Goal: Task Accomplishment & Management: Use online tool/utility

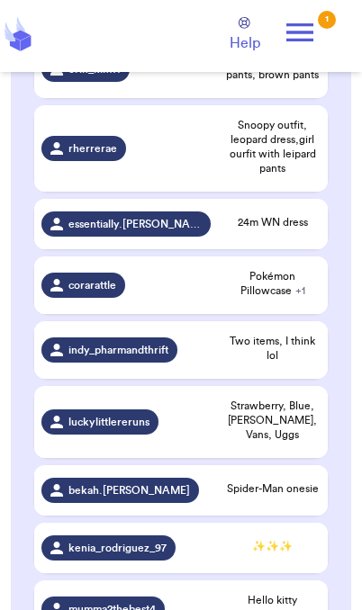
scroll to position [608, 0]
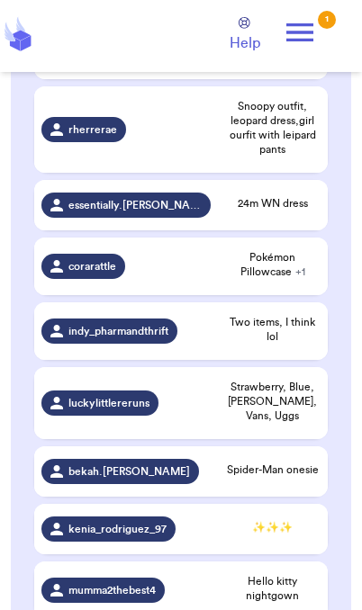
click at [266, 520] on div "✨✨✨" at bounding box center [272, 529] width 95 height 18
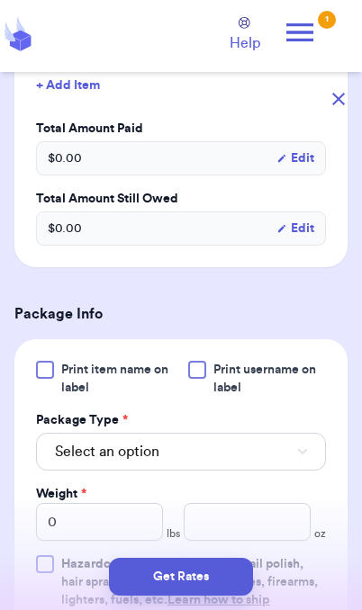
scroll to position [543, 0]
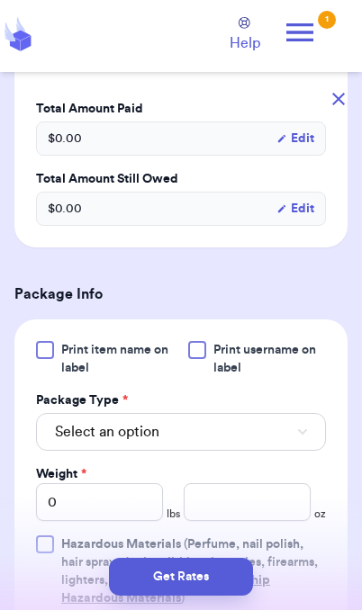
click at [287, 449] on button "Select an option" at bounding box center [181, 432] width 290 height 38
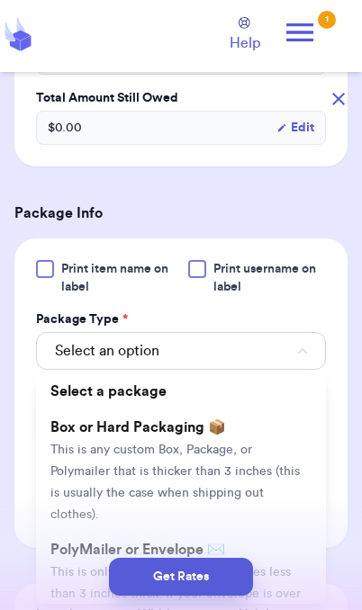
scroll to position [640, 0]
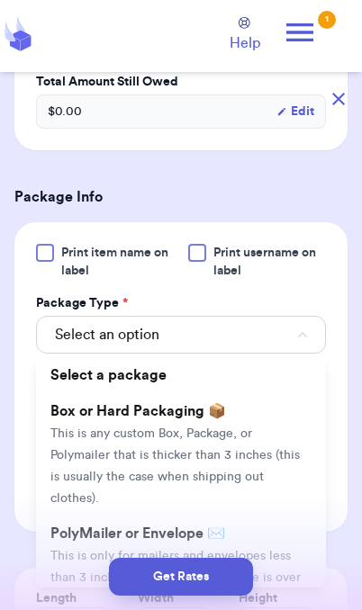
click at [284, 542] on li "PolyMailer or Envelope ✉️ This is only for mailers and envelopes less than 3 in…" at bounding box center [181, 577] width 290 height 122
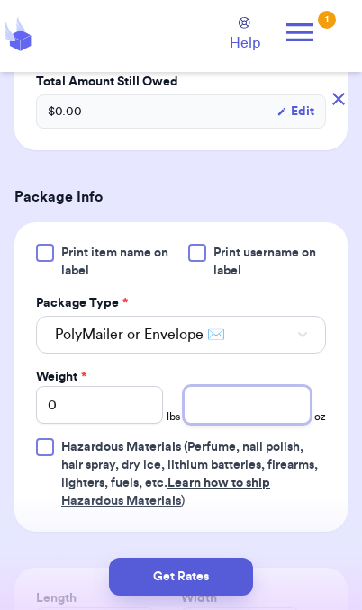
click at [250, 408] on input "number" at bounding box center [247, 405] width 127 height 38
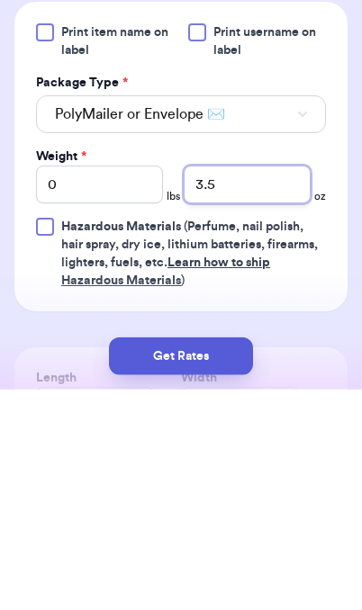
type input "3.5"
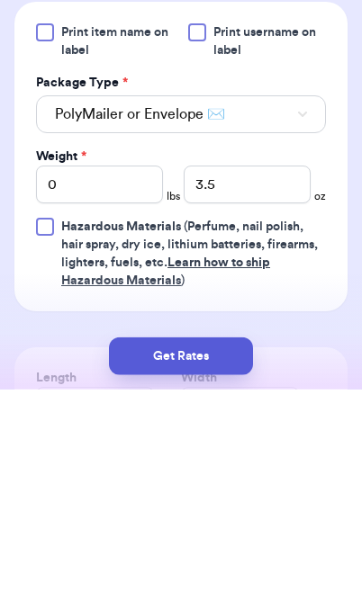
click at [225, 558] on button "Get Rates" at bounding box center [181, 577] width 144 height 38
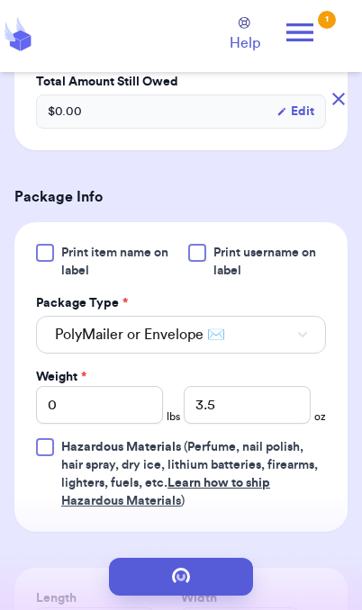
scroll to position [0, 0]
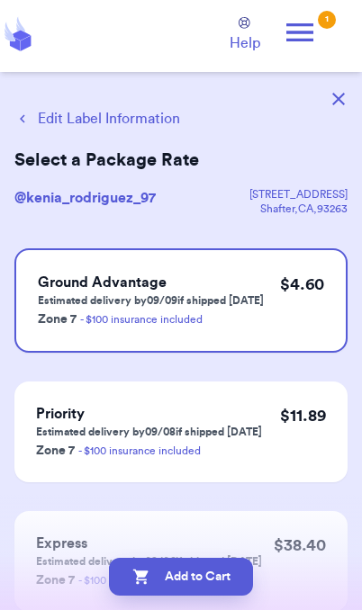
click at [209, 579] on button "Add to Cart" at bounding box center [181, 577] width 144 height 38
checkbox input "true"
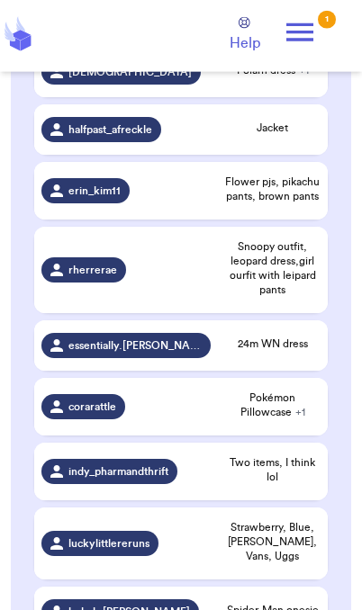
scroll to position [469, 0]
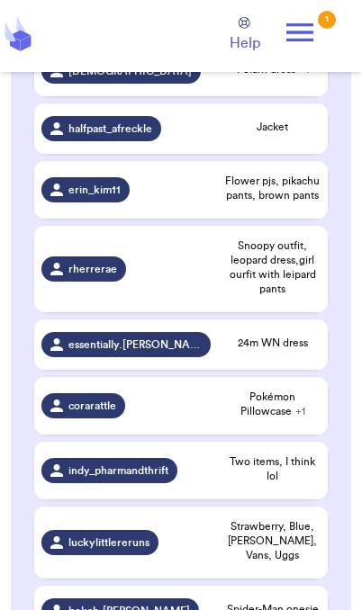
click at [279, 602] on span "Spider-Man onesie" at bounding box center [272, 609] width 95 height 14
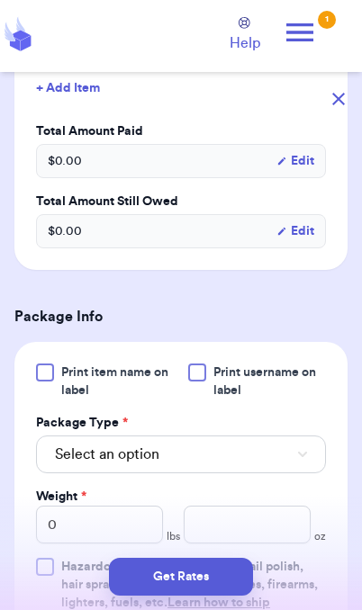
scroll to position [542, 0]
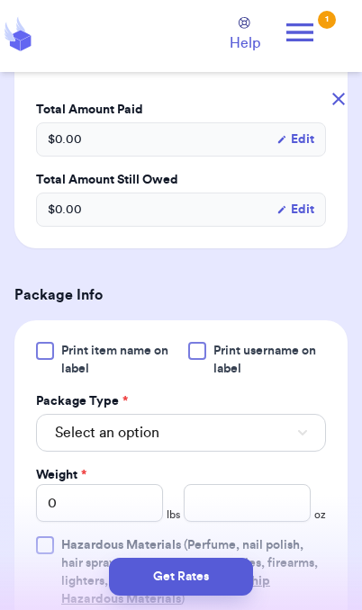
click at [291, 442] on button "Select an option" at bounding box center [181, 433] width 290 height 38
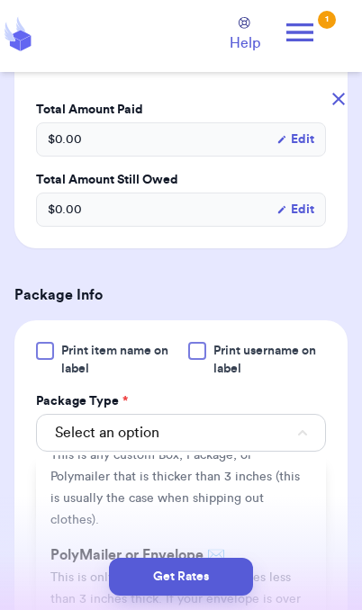
scroll to position [100, 0]
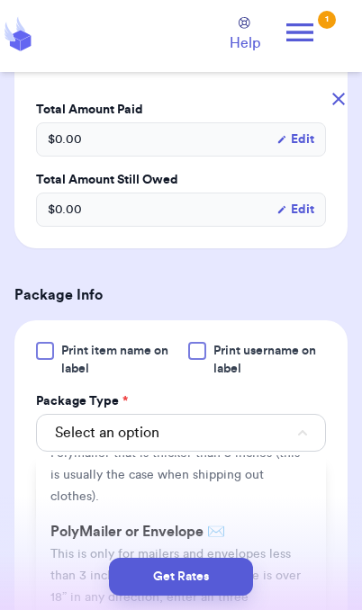
click at [288, 538] on li "PolyMailer or Envelope ✉️ This is only for mailers and envelopes less than 3 in…" at bounding box center [181, 575] width 290 height 122
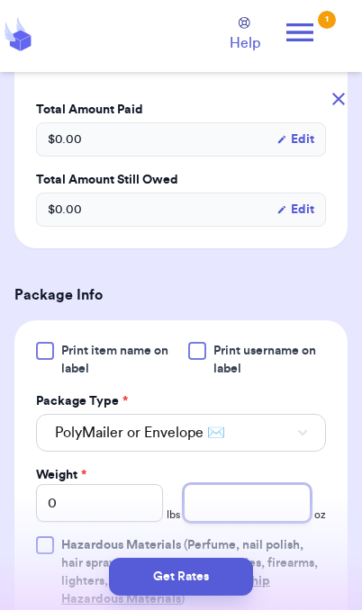
click at [267, 508] on input "number" at bounding box center [247, 503] width 127 height 38
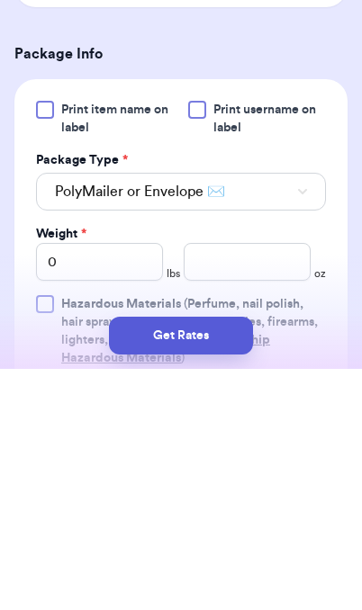
click at [225, 558] on button "Get Rates" at bounding box center [181, 577] width 144 height 38
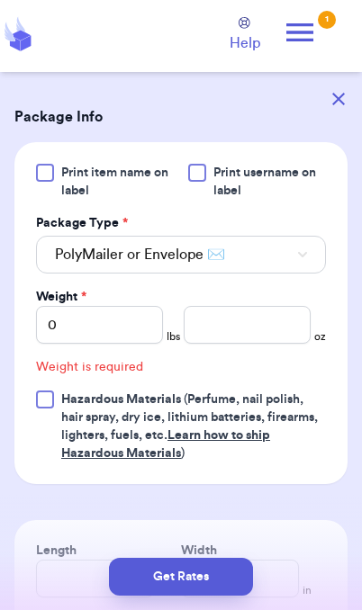
scroll to position [740, 0]
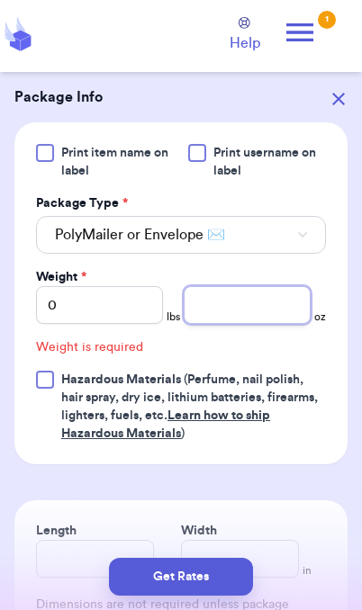
click at [251, 310] on input "number" at bounding box center [247, 305] width 127 height 38
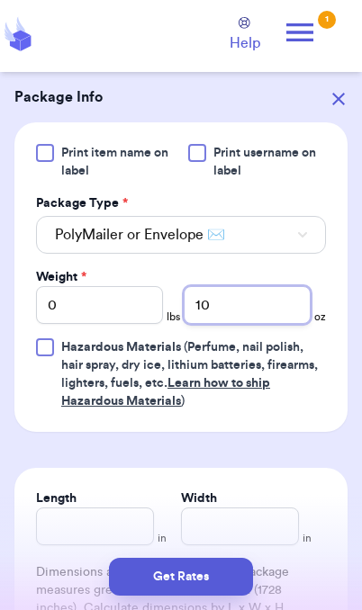
type input "10"
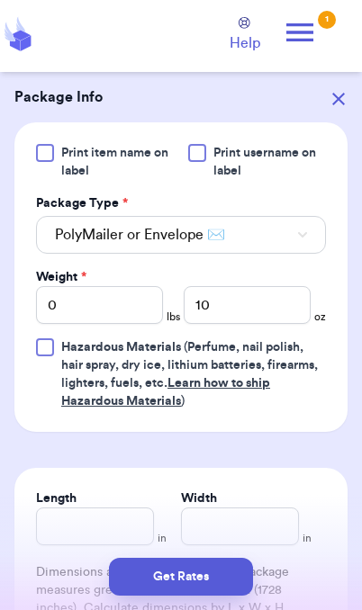
click at [228, 589] on button "Get Rates" at bounding box center [181, 577] width 144 height 38
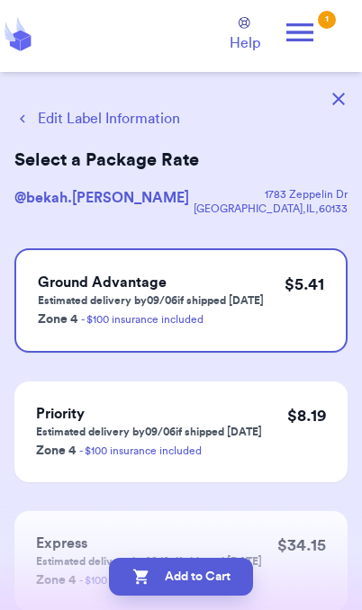
click at [234, 586] on button "Add to Cart" at bounding box center [181, 577] width 144 height 38
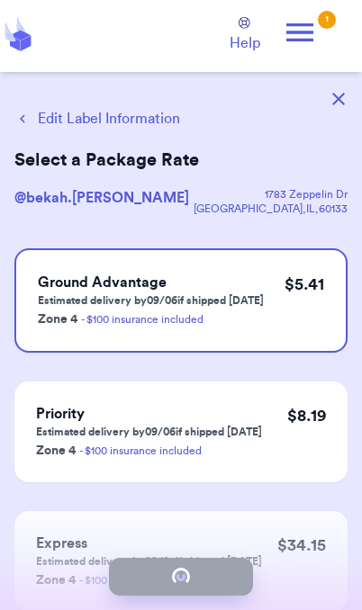
checkbox input "true"
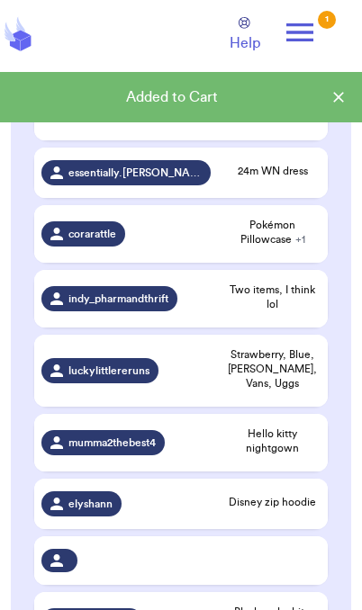
scroll to position [651, 0]
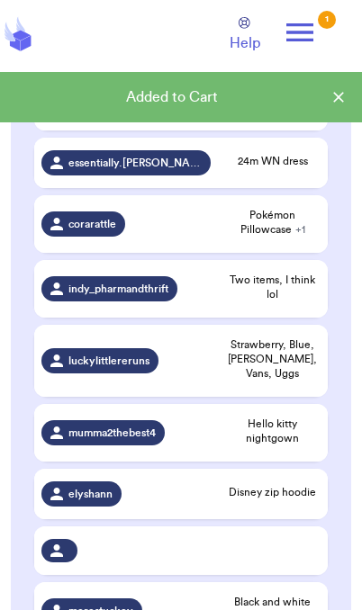
click at [297, 488] on td "Disney zip hoodie" at bounding box center [273, 494] width 110 height 50
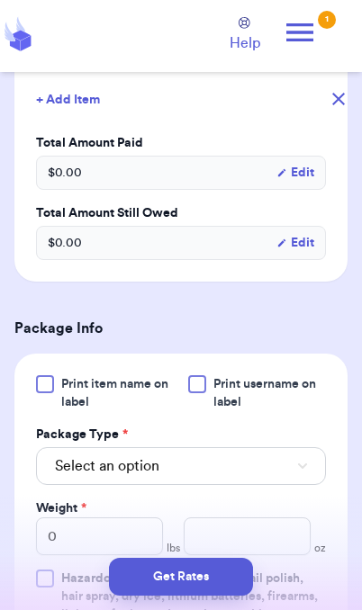
scroll to position [508, 0]
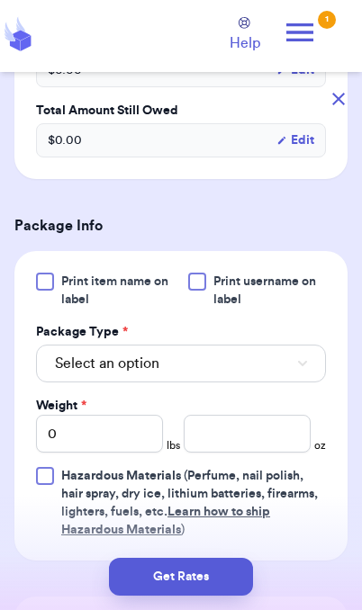
click at [274, 373] on button "Select an option" at bounding box center [181, 364] width 290 height 38
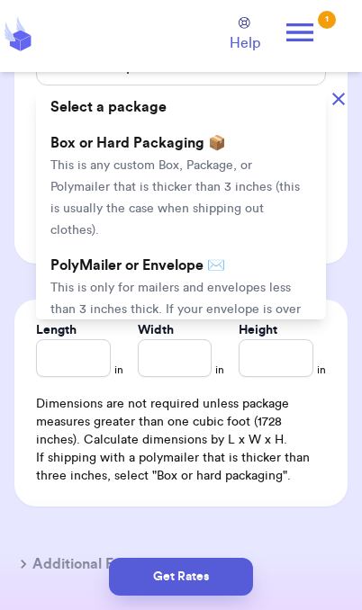
scroll to position [908, 0]
click at [250, 282] on span "This is only for mailers and envelopes less than 3 inches thick. If your envelo…" at bounding box center [175, 320] width 250 height 77
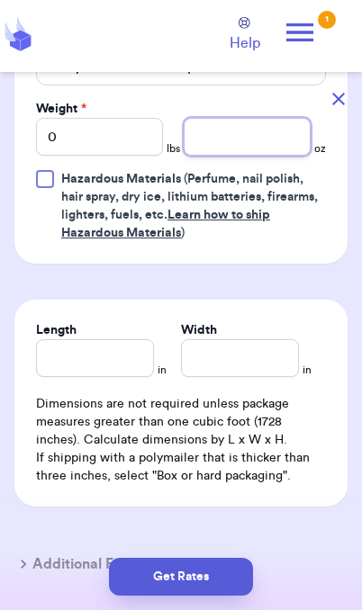
click at [263, 152] on input "number" at bounding box center [247, 137] width 127 height 38
type input "9"
click at [220, 586] on button "Get Rates" at bounding box center [181, 577] width 144 height 38
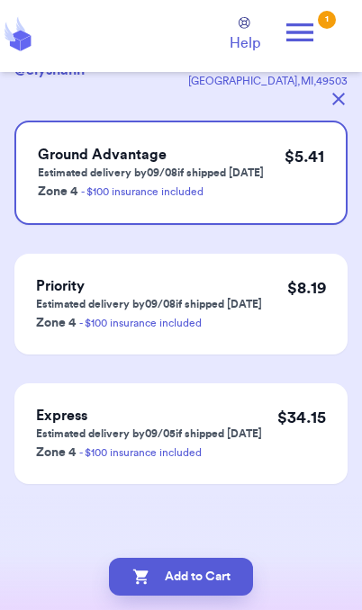
scroll to position [0, 0]
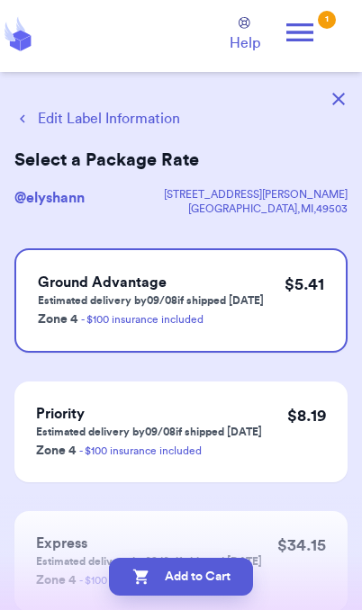
click at [165, 583] on button "Add to Cart" at bounding box center [181, 577] width 144 height 38
checkbox input "true"
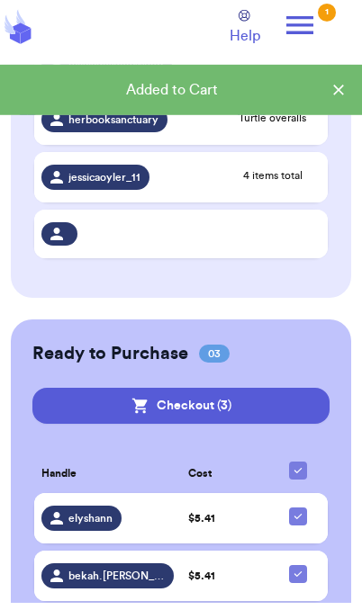
scroll to position [1333, 0]
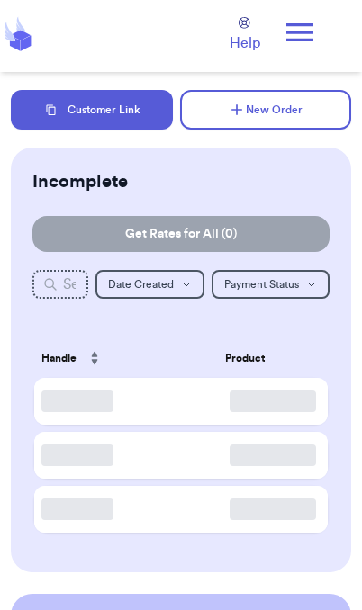
checkbox input "true"
